Goal: Transaction & Acquisition: Purchase product/service

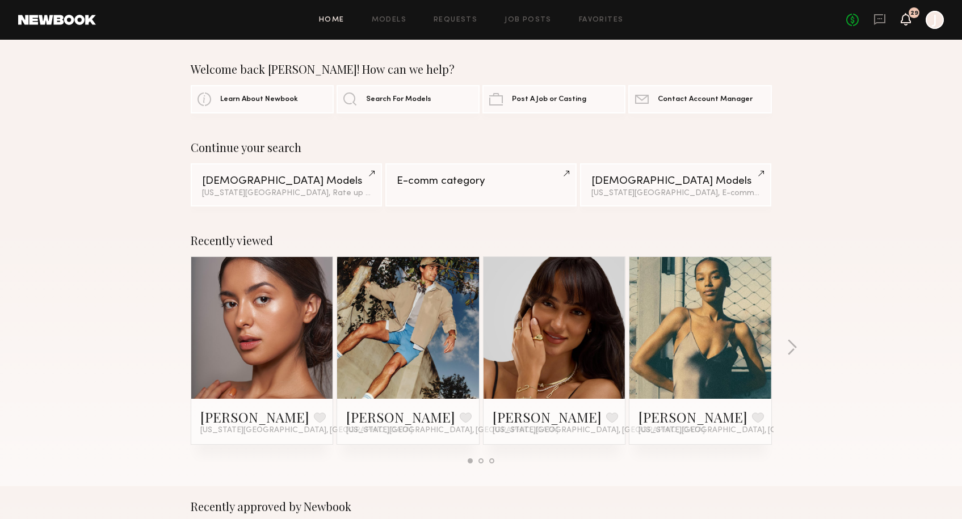
click at [902, 19] on icon at bounding box center [905, 19] width 9 height 8
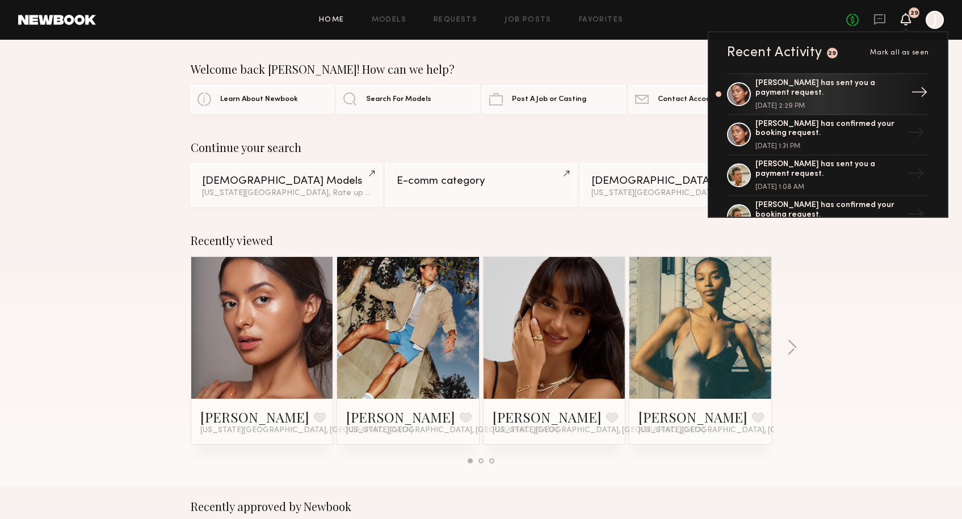
click at [820, 102] on div "[PERSON_NAME] has sent you a payment request. [DATE] 2:29 PM" at bounding box center [829, 94] width 148 height 31
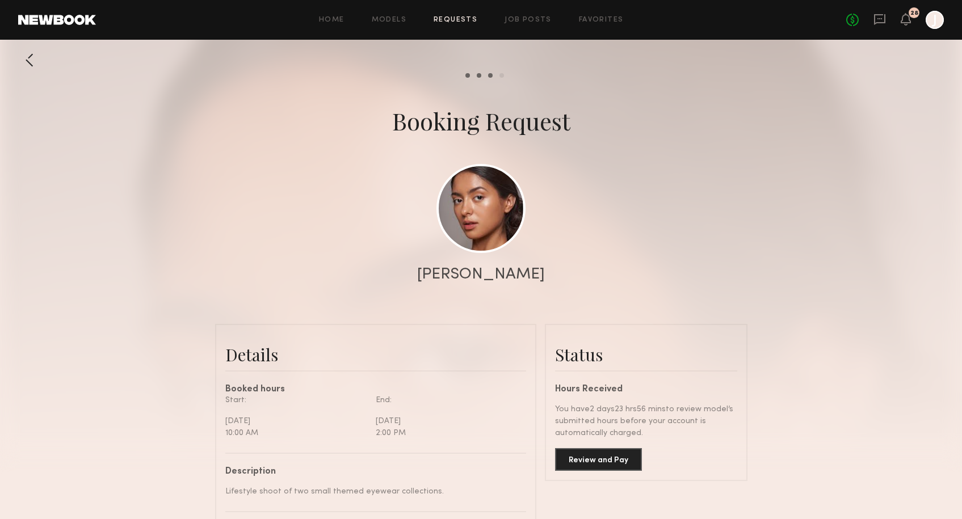
scroll to position [1400, 0]
click at [588, 461] on button "Review and Pay" at bounding box center [598, 459] width 87 height 23
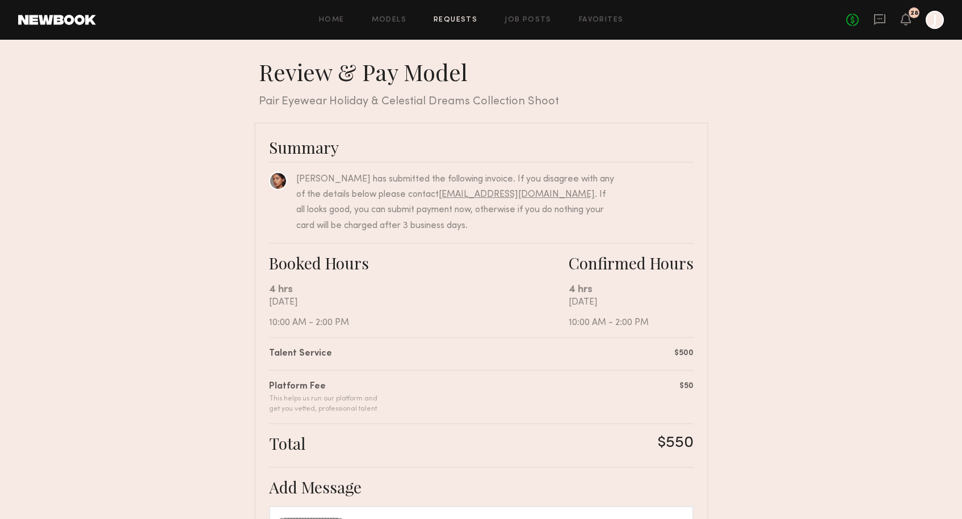
scroll to position [206, 0]
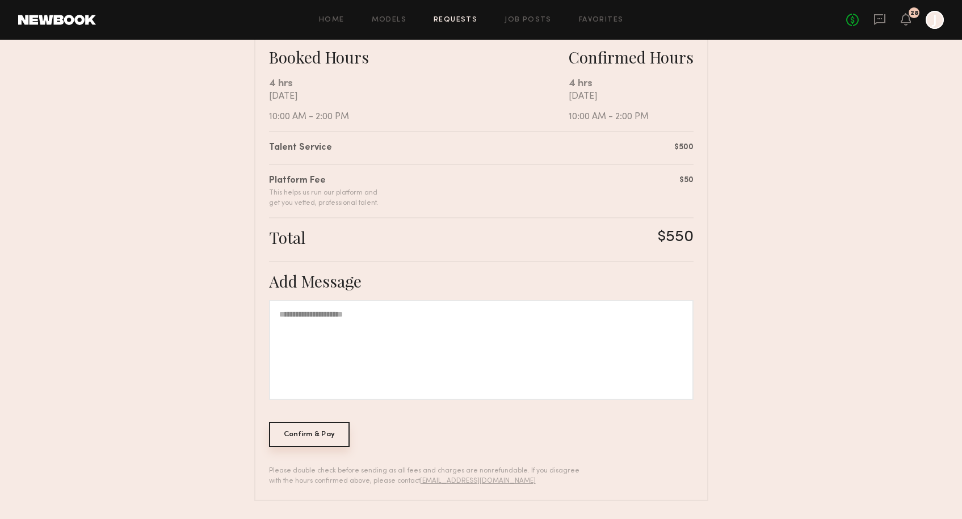
click at [288, 436] on div "Confirm & Pay" at bounding box center [309, 434] width 81 height 25
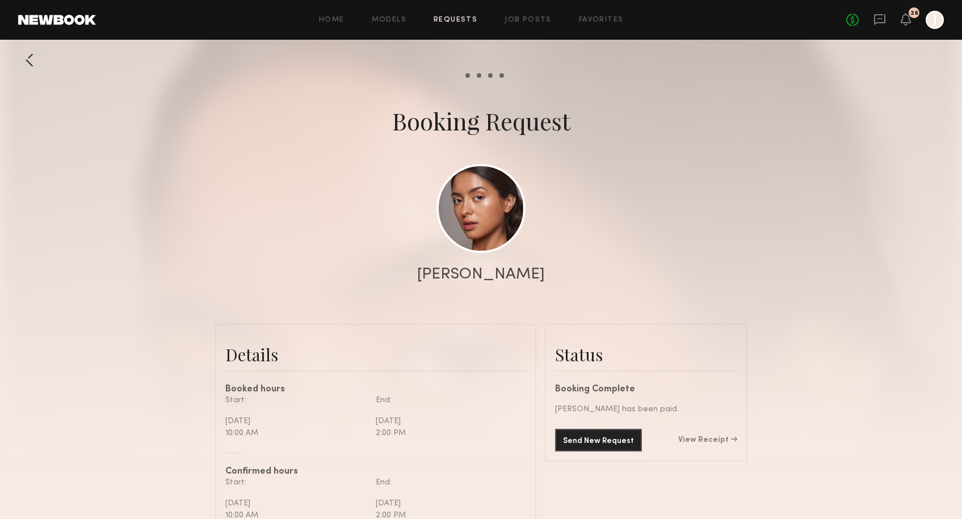
scroll to position [1400, 0]
click at [712, 444] on div "Send New Request View Receipt" at bounding box center [646, 440] width 182 height 23
click at [712, 437] on link "View Receipt" at bounding box center [707, 440] width 59 height 8
